Goal: Task Accomplishment & Management: Manage account settings

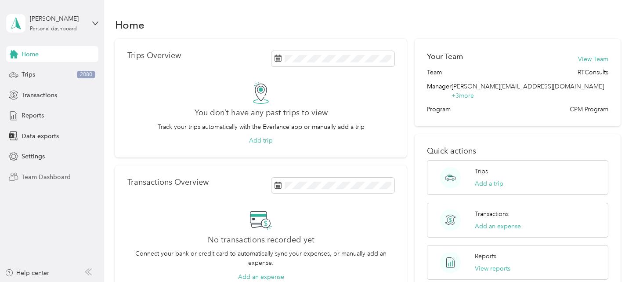
click at [51, 176] on span "Team Dashboard" at bounding box center [46, 176] width 49 height 9
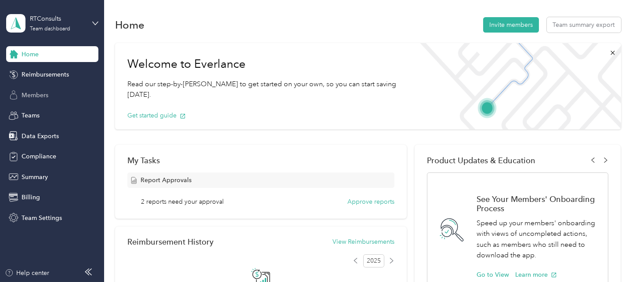
click at [43, 95] on span "Members" at bounding box center [35, 94] width 27 height 9
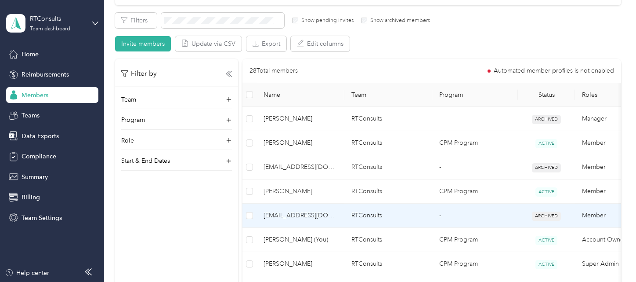
scroll to position [130, 0]
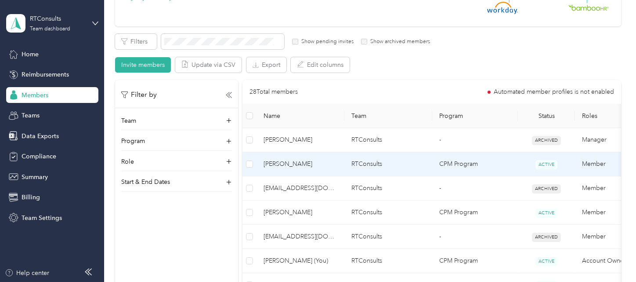
click at [332, 165] on span "[PERSON_NAME]" at bounding box center [301, 164] width 74 height 10
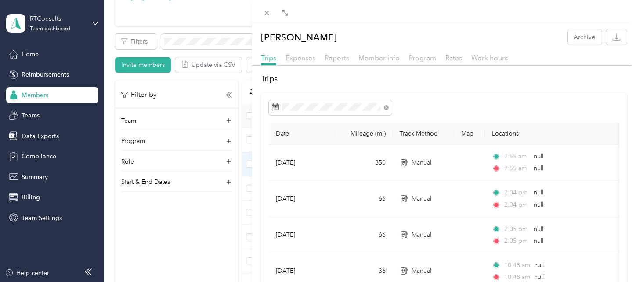
scroll to position [32, 0]
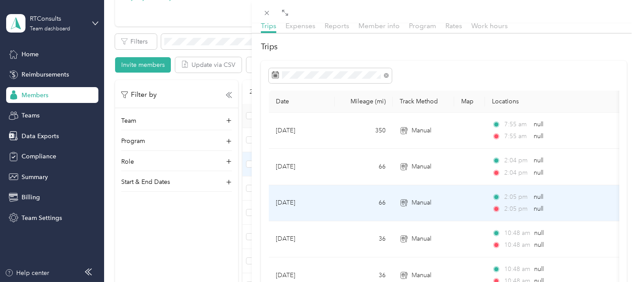
click at [309, 190] on td "[DATE]" at bounding box center [302, 203] width 66 height 36
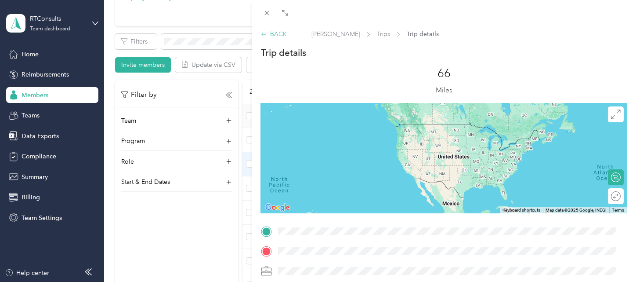
click at [280, 36] on div "BACK" at bounding box center [274, 33] width 26 height 9
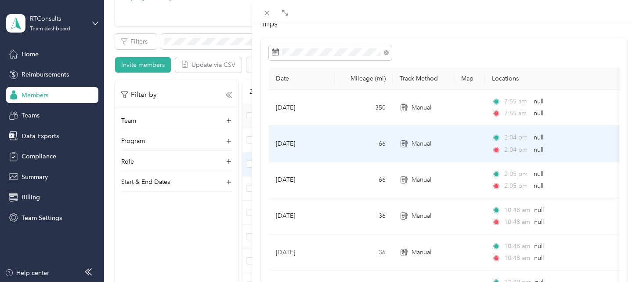
scroll to position [97, 0]
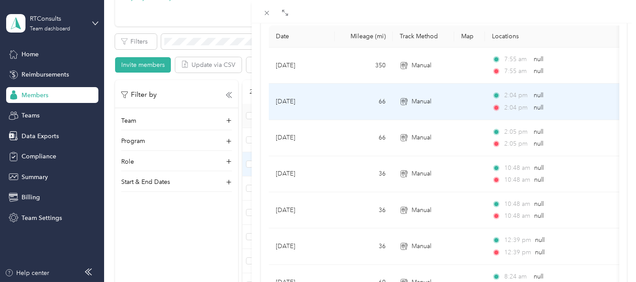
click at [350, 101] on td "66" at bounding box center [364, 101] width 58 height 36
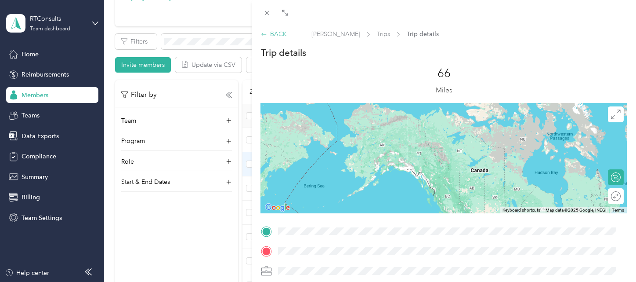
click at [282, 35] on div "BACK" at bounding box center [274, 33] width 26 height 9
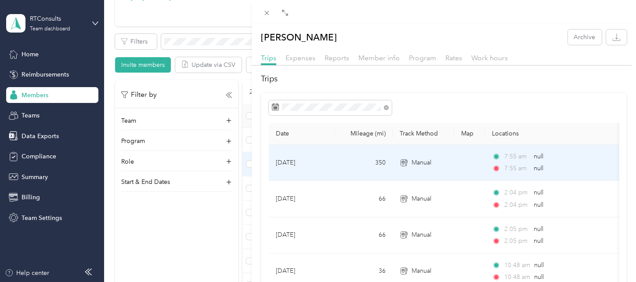
click at [365, 160] on td "350" at bounding box center [364, 163] width 58 height 36
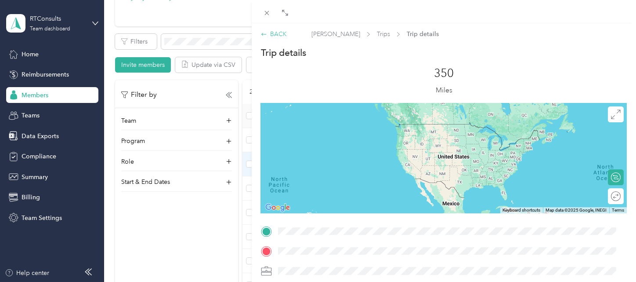
click at [278, 35] on div "BACK" at bounding box center [274, 33] width 26 height 9
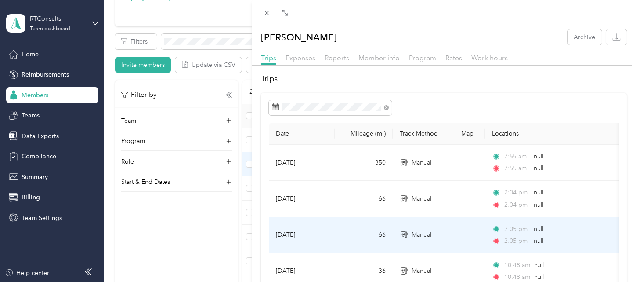
scroll to position [32, 0]
